Goal: Transaction & Acquisition: Purchase product/service

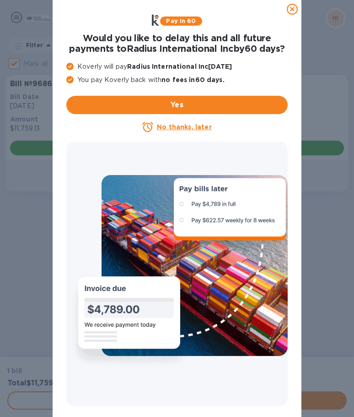
click at [290, 8] on icon at bounding box center [292, 9] width 11 height 11
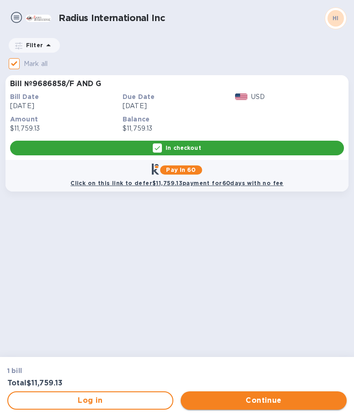
click at [252, 400] on span "Continue" at bounding box center [264, 400] width 152 height 11
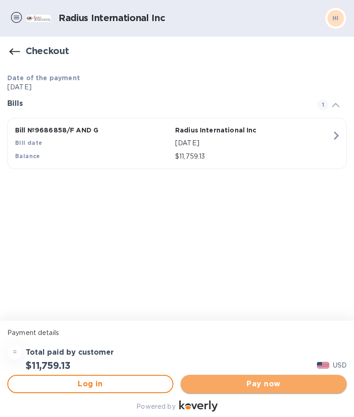
click at [256, 381] on span "Pay now" at bounding box center [264, 383] width 152 height 11
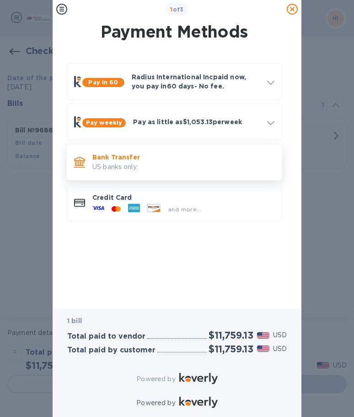
click at [113, 162] on p "US banks only." at bounding box center [184, 167] width 182 height 10
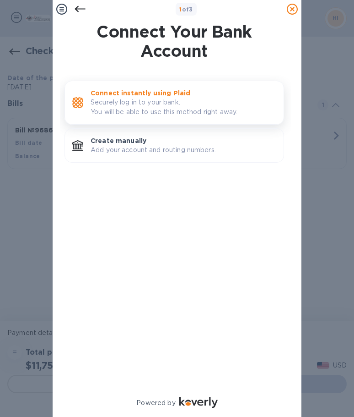
click at [116, 101] on p "Securely log in to your bank. You will be able to use this method right away." at bounding box center [184, 107] width 186 height 19
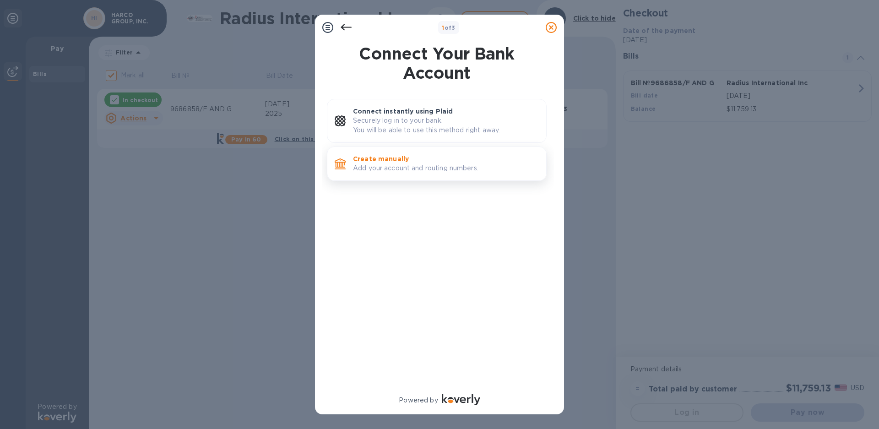
click at [354, 163] on p "Create manually" at bounding box center [446, 158] width 186 height 9
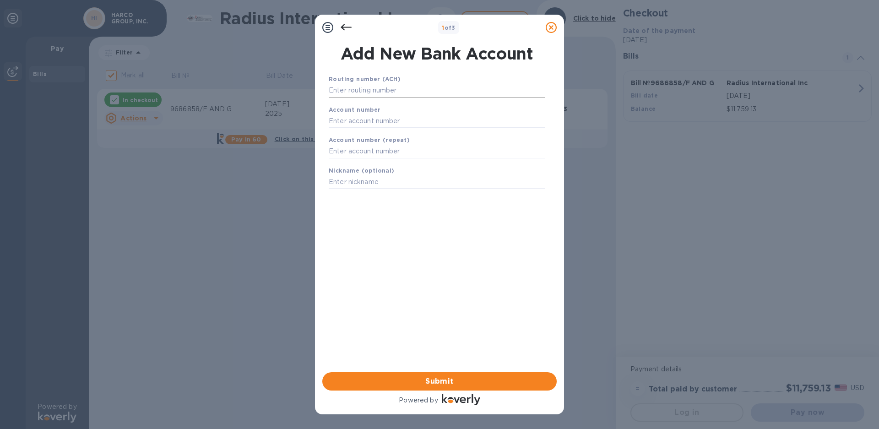
click at [354, 88] on input "text" at bounding box center [437, 91] width 216 height 14
type input "036076150"
type input "6206948270"
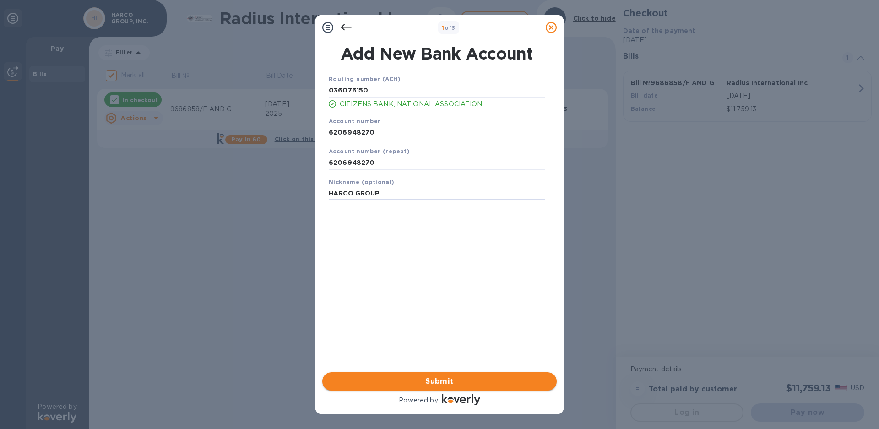
type input "HARCO GROUP"
click at [354, 378] on span "Submit" at bounding box center [440, 381] width 220 height 11
